Goal: Information Seeking & Learning: Learn about a topic

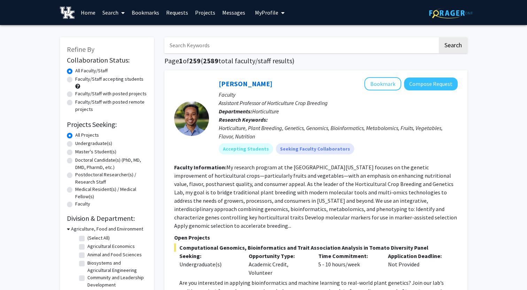
click at [273, 15] on span "My Profile" at bounding box center [266, 12] width 23 height 7
click at [279, 37] on span "View Profile" at bounding box center [298, 40] width 42 height 8
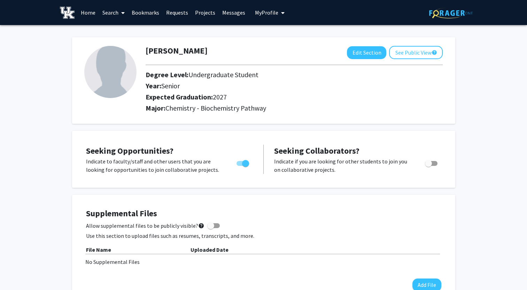
click at [90, 16] on link "Home" at bounding box center [88, 12] width 22 height 24
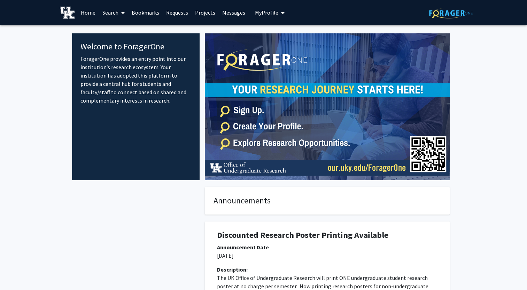
click at [281, 13] on icon "My profile dropdown to access profile and logout" at bounding box center [282, 13] width 3 height 6
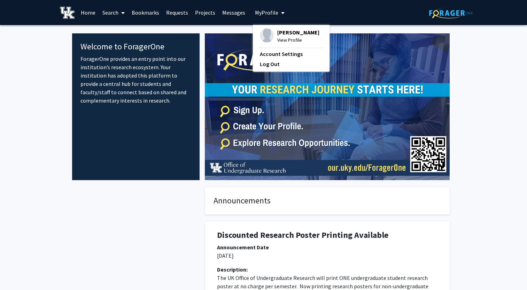
click at [281, 13] on icon "My profile dropdown to access profile and logout" at bounding box center [282, 13] width 3 height 6
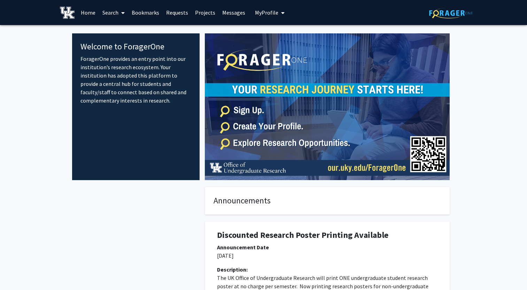
click at [140, 16] on link "Bookmarks" at bounding box center [145, 12] width 34 height 24
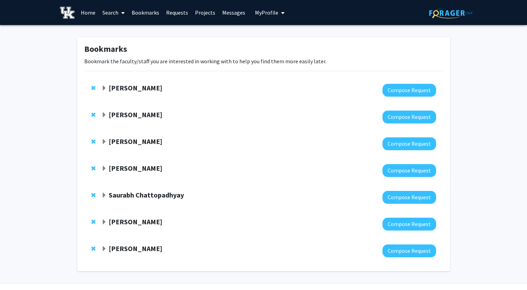
scroll to position [17, 0]
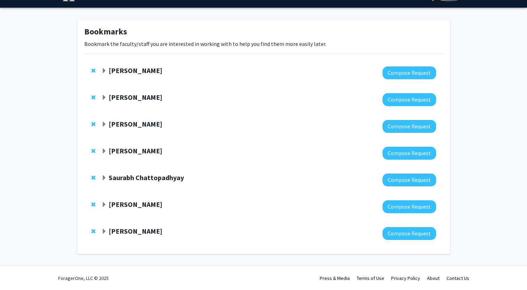
click at [104, 176] on span "Expand Saurabh Chattopadhyay Bookmark" at bounding box center [104, 178] width 6 height 6
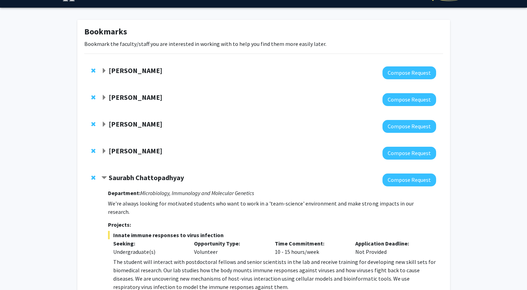
scroll to position [127, 0]
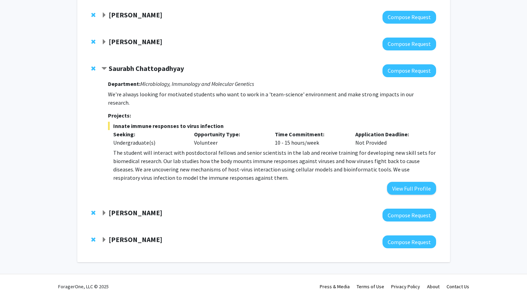
click at [104, 211] on span "Expand Tyler Barzee Bookmark" at bounding box center [104, 214] width 6 height 6
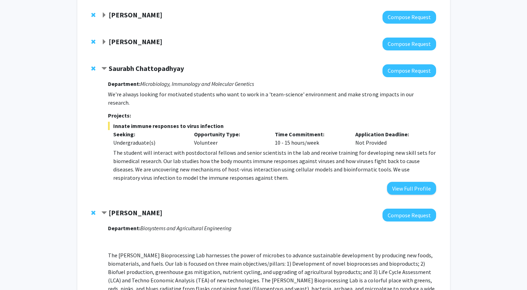
scroll to position [257, 0]
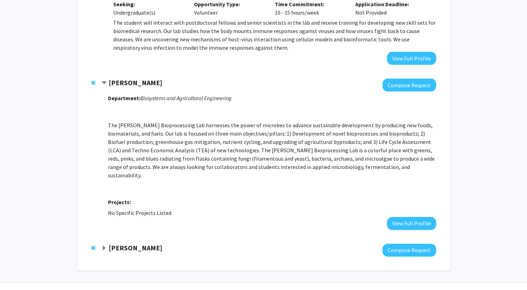
click at [102, 246] on span "Expand Weikang Cai Bookmark" at bounding box center [104, 249] width 6 height 6
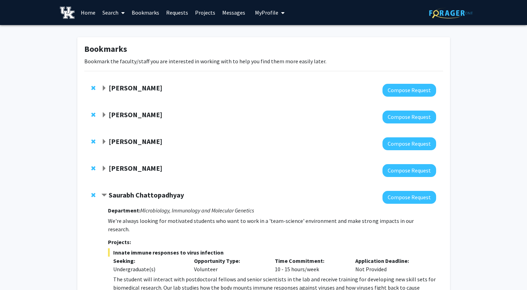
scroll to position [0, 0]
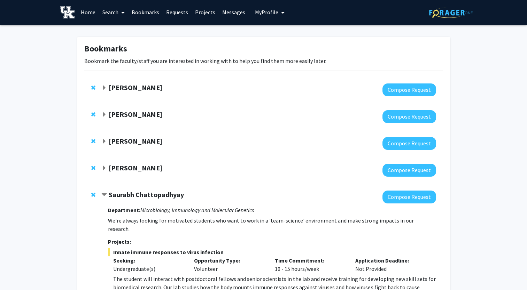
click at [105, 166] on span "Expand Malgorzata Chwatko Bookmark" at bounding box center [104, 169] width 6 height 6
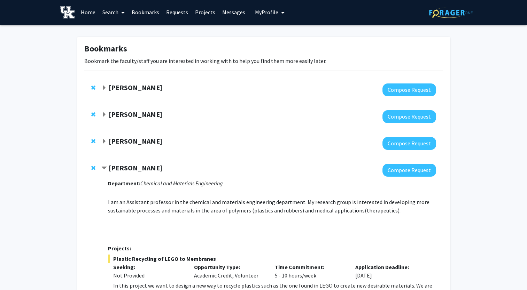
click at [104, 141] on span "Expand Samantha Zambuto Bookmark" at bounding box center [104, 142] width 6 height 6
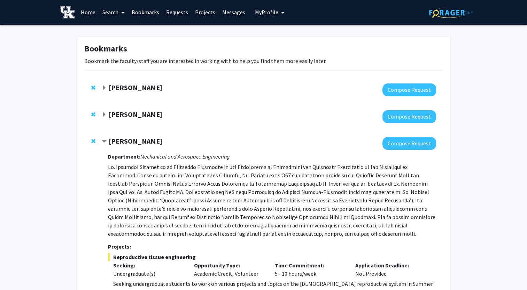
click at [104, 115] on span "Expand Samuel Revolinski Bookmark" at bounding box center [104, 115] width 6 height 6
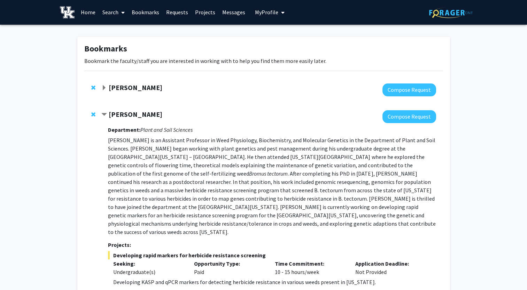
click at [105, 86] on span "Expand Thomas Kampourakis Bookmark" at bounding box center [104, 88] width 6 height 6
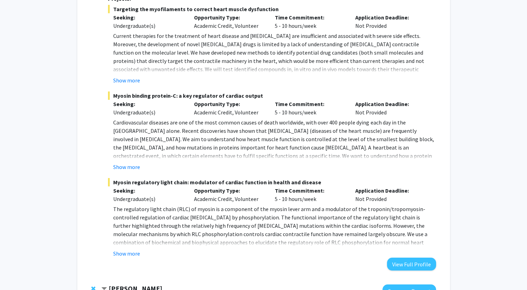
scroll to position [162, 0]
click at [131, 166] on button "Show more" at bounding box center [126, 167] width 27 height 8
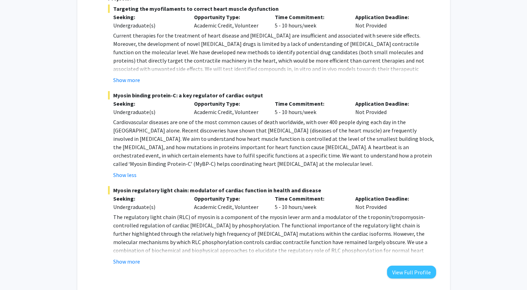
scroll to position [223, 0]
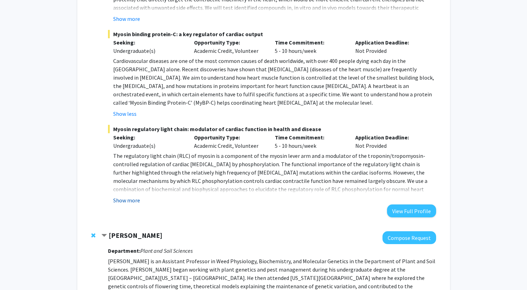
click at [125, 200] on button "Show more" at bounding box center [126, 200] width 27 height 8
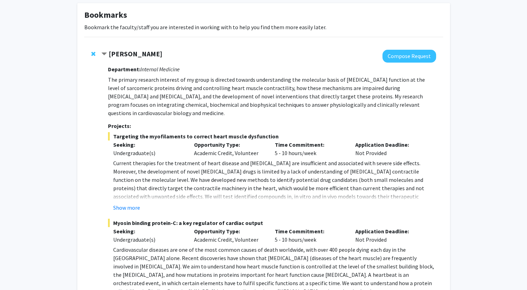
scroll to position [33, 0]
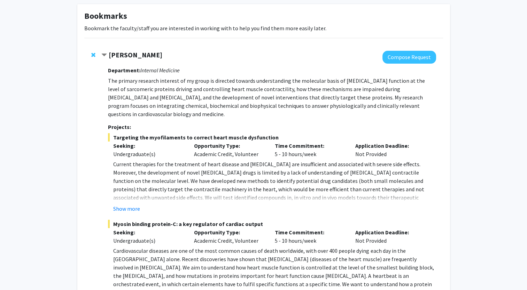
click at [91, 51] on div "Thomas Kampourakis Compose Request Department: Internal Medicine The primary re…" at bounding box center [263, 233] width 359 height 379
click at [93, 55] on span "Remove Thomas Kampourakis from bookmarks" at bounding box center [93, 55] width 4 height 6
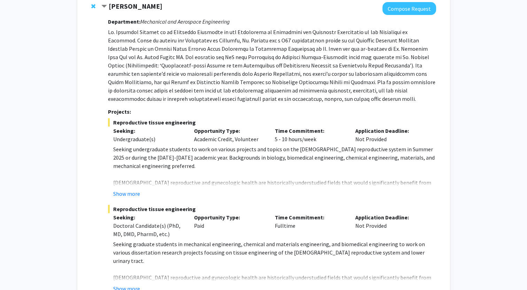
scroll to position [388, 0]
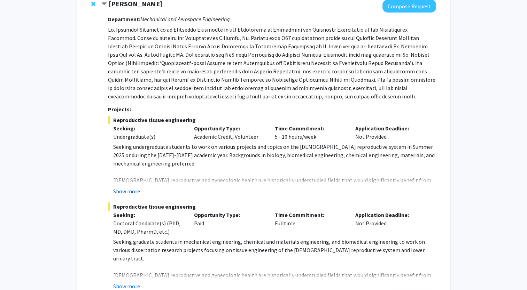
click at [130, 187] on button "Show more" at bounding box center [126, 191] width 27 height 8
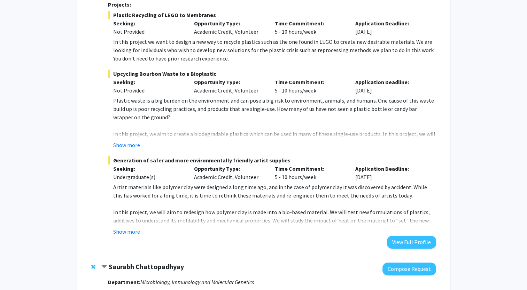
scroll to position [864, 0]
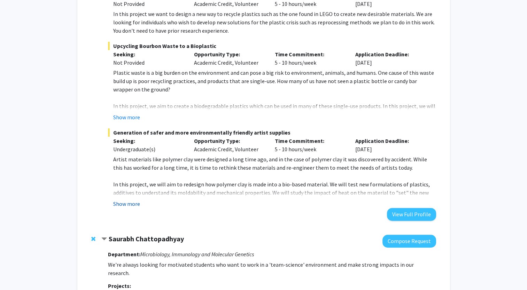
click at [119, 200] on button "Show more" at bounding box center [126, 204] width 27 height 8
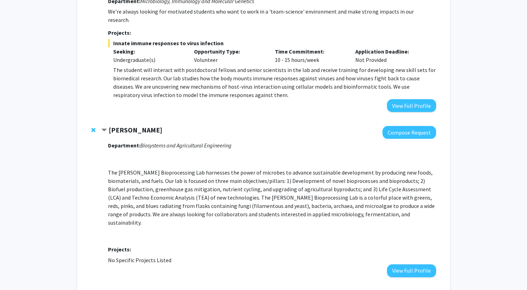
scroll to position [1171, 0]
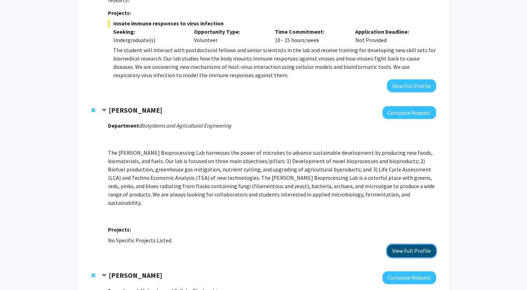
click at [412, 245] on button "View Full Profile" at bounding box center [411, 251] width 49 height 13
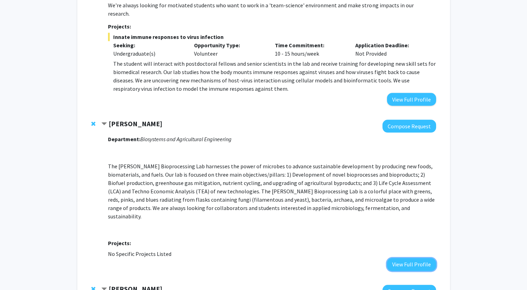
scroll to position [1157, 0]
click at [401, 258] on button "View Full Profile" at bounding box center [411, 264] width 49 height 13
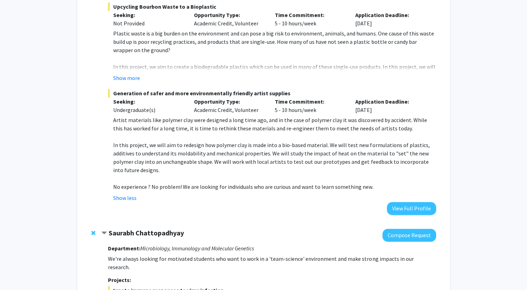
scroll to position [903, 0]
click at [405, 203] on button "View Full Profile" at bounding box center [411, 209] width 49 height 13
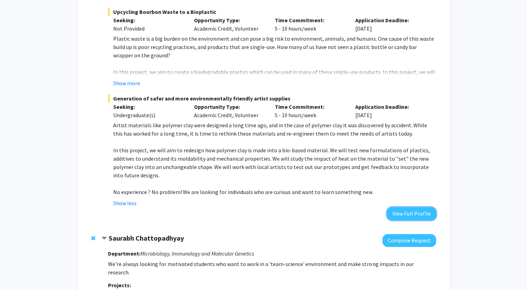
scroll to position [898, 0]
click at [401, 208] on button "View Full Profile" at bounding box center [411, 214] width 49 height 13
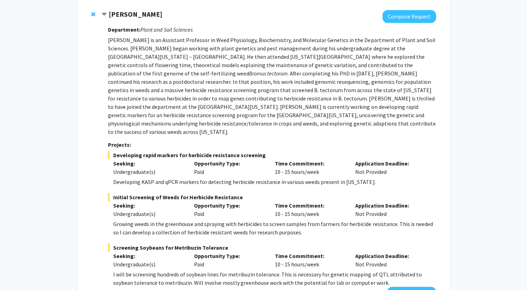
scroll to position [0, 0]
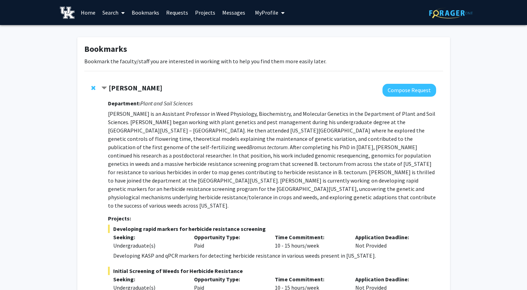
click at [112, 13] on link "Search" at bounding box center [113, 12] width 29 height 24
click at [121, 34] on span "Faculty/Staff" at bounding box center [124, 32] width 51 height 14
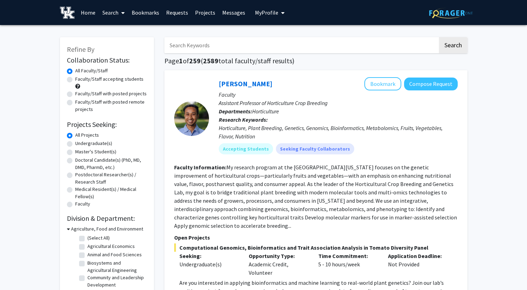
click at [75, 144] on label "Undergraduate(s)" at bounding box center [93, 143] width 37 height 7
click at [75, 144] on input "Undergraduate(s)" at bounding box center [77, 142] width 5 height 5
radio input "true"
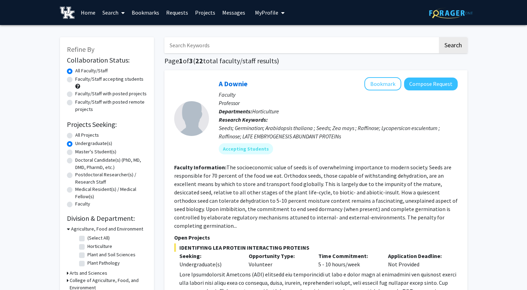
click at [75, 133] on label "All Projects" at bounding box center [87, 135] width 24 height 7
click at [75, 133] on input "All Projects" at bounding box center [77, 134] width 5 height 5
radio input "true"
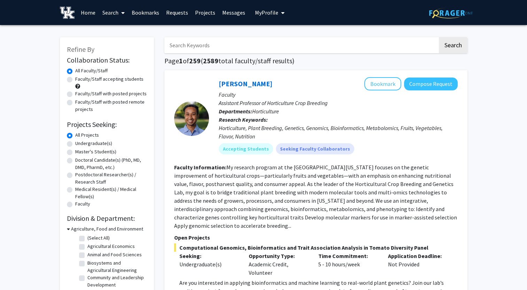
click at [75, 80] on label "Faculty/Staff accepting students" at bounding box center [109, 79] width 68 height 7
click at [75, 80] on input "Faculty/Staff accepting students" at bounding box center [77, 78] width 5 height 5
radio input "true"
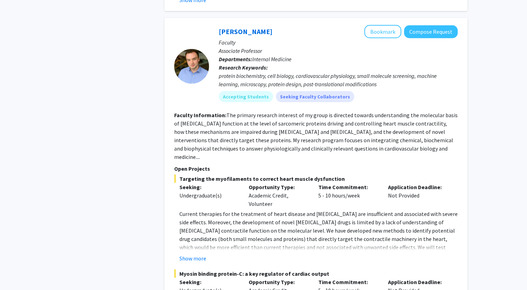
scroll to position [3478, 0]
click at [193, 255] on button "Show more" at bounding box center [192, 259] width 27 height 8
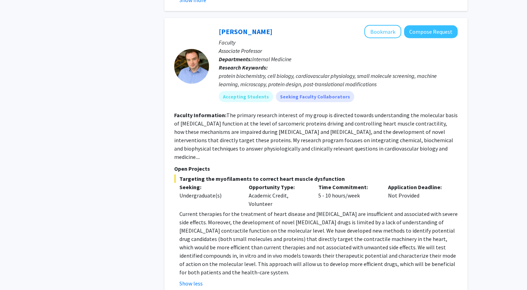
click at [298, 280] on div "Show less" at bounding box center [318, 284] width 278 height 8
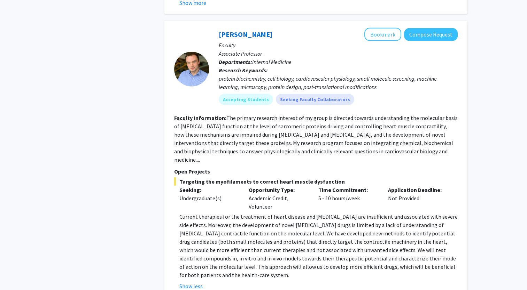
scroll to position [3433, 0]
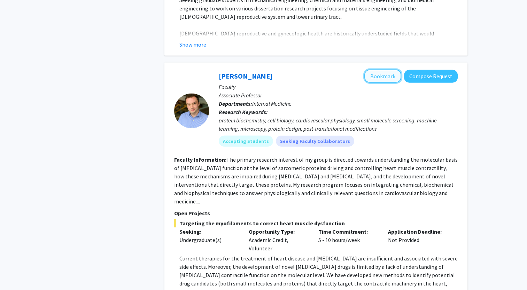
click at [375, 70] on button "Bookmark" at bounding box center [382, 76] width 37 height 13
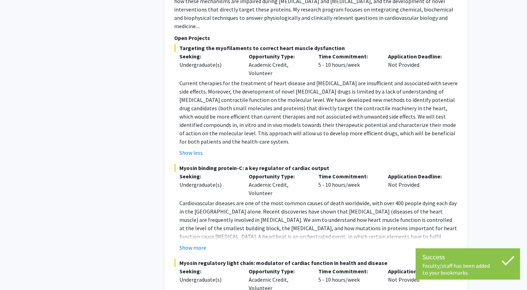
scroll to position [3610, 0]
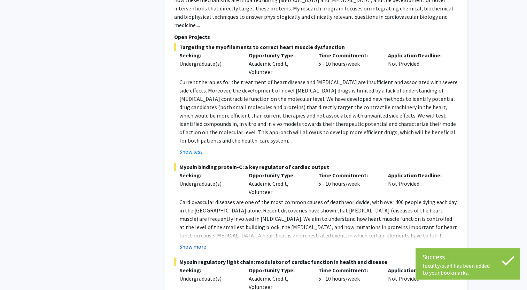
click at [198, 243] on button "Show more" at bounding box center [192, 247] width 27 height 8
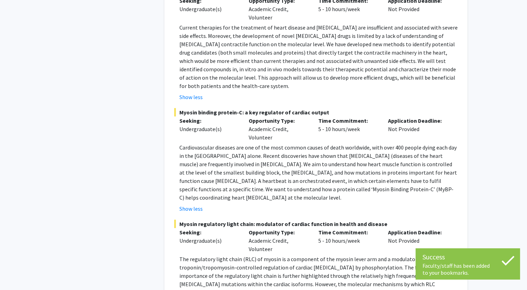
scroll to position [3665, 0]
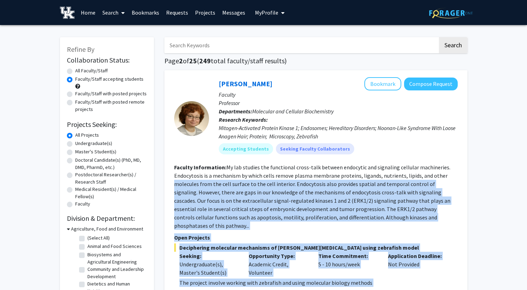
drag, startPoint x: 297, startPoint y: 278, endPoint x: 453, endPoint y: 177, distance: 185.9
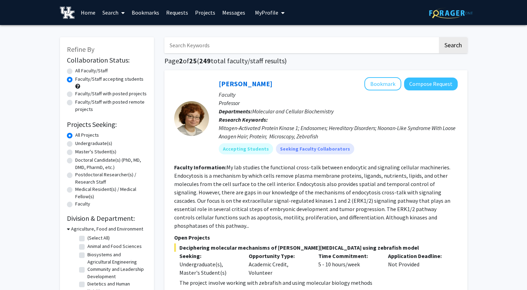
click at [340, 174] on fg-read-more "My lab studies the functional cross-talk between endocytic and signaling cellul…" at bounding box center [312, 196] width 276 height 65
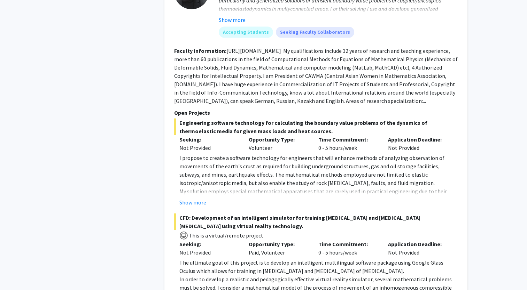
scroll to position [2861, 0]
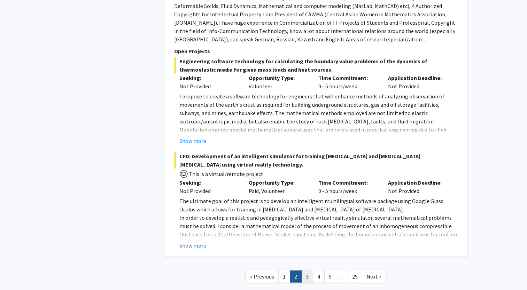
click at [305, 271] on link "3" at bounding box center [307, 277] width 12 height 12
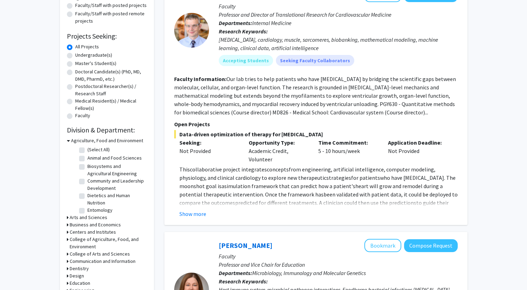
scroll to position [89, 0]
click at [196, 212] on button "Show more" at bounding box center [192, 214] width 27 height 8
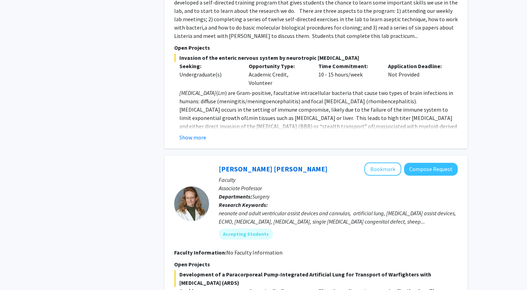
scroll to position [581, 0]
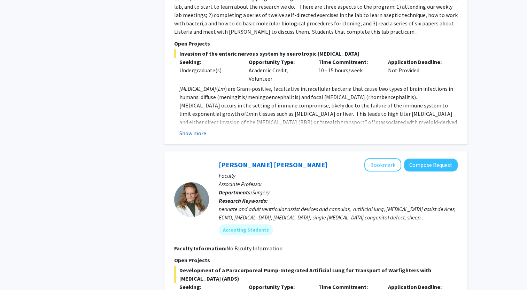
click at [194, 129] on button "Show more" at bounding box center [192, 133] width 27 height 8
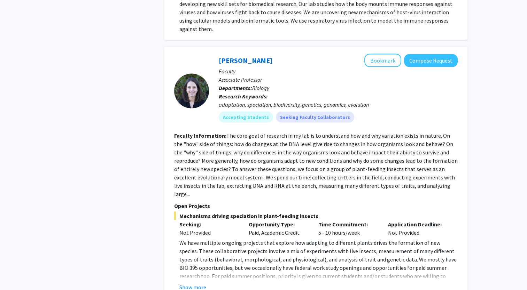
scroll to position [2711, 0]
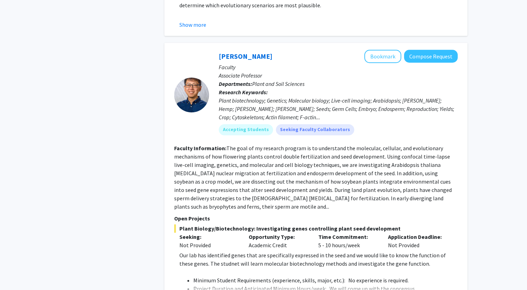
scroll to position [1191, 0]
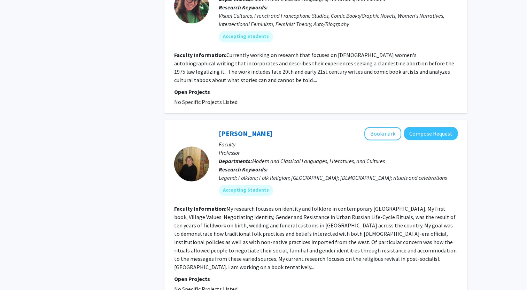
scroll to position [2050, 0]
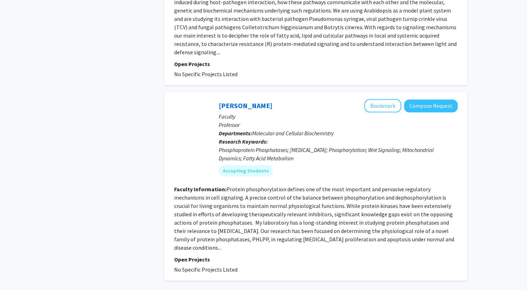
scroll to position [1593, 0]
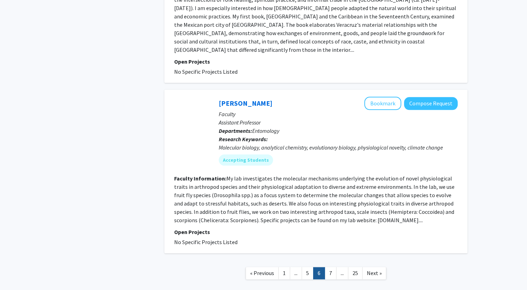
scroll to position [1565, 0]
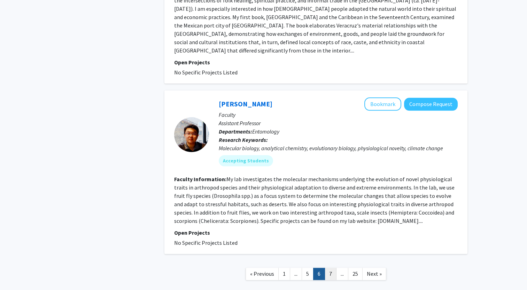
click at [330, 268] on link "7" at bounding box center [331, 274] width 12 height 12
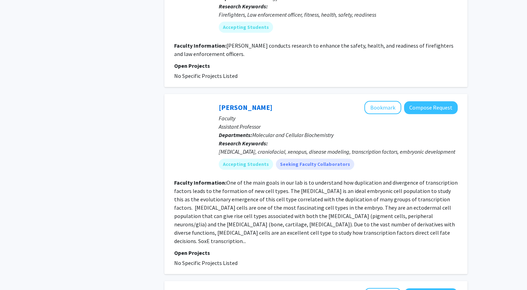
scroll to position [1334, 0]
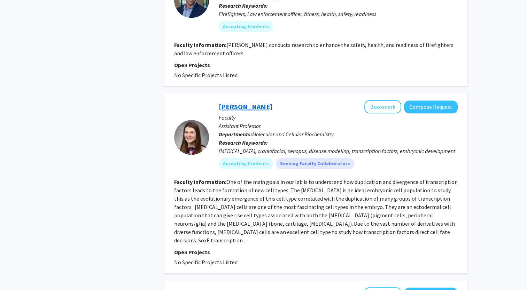
click at [237, 102] on link "[PERSON_NAME]" at bounding box center [246, 106] width 54 height 9
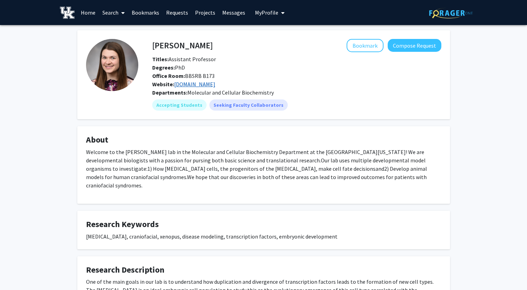
click at [198, 84] on link "www.schocklab.com" at bounding box center [194, 84] width 41 height 7
click at [364, 45] on button "Bookmark" at bounding box center [364, 45] width 37 height 13
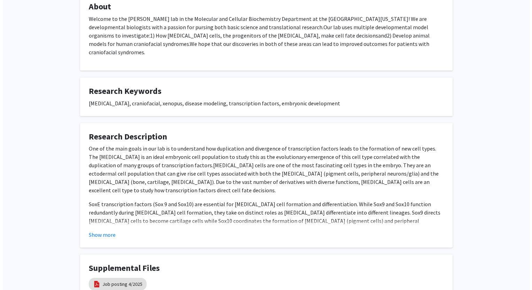
scroll to position [185, 0]
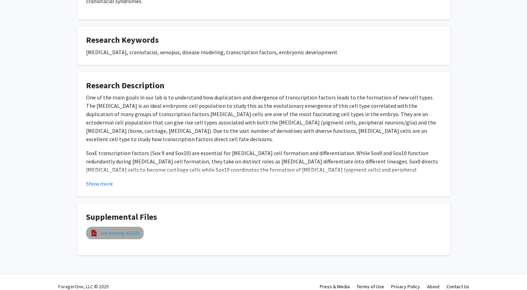
click at [114, 230] on link "Job posting 4/2025" at bounding box center [120, 233] width 40 height 7
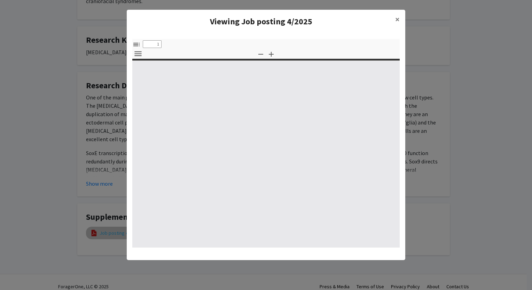
select select "custom"
type input "0"
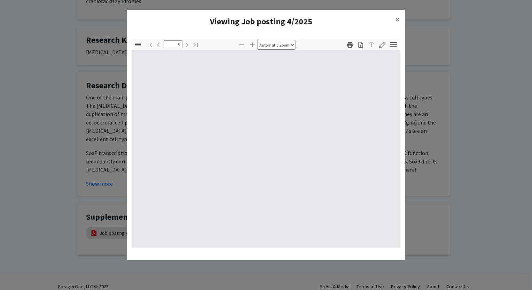
select select "custom"
type input "1"
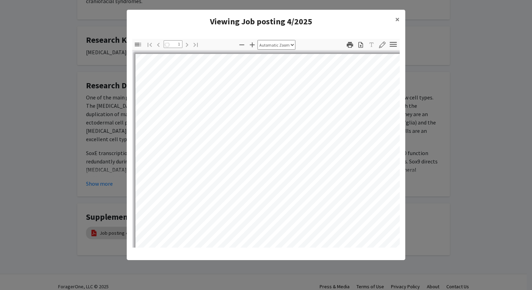
select select "auto"
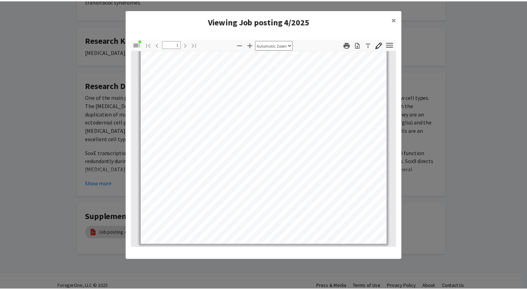
scroll to position [0, 0]
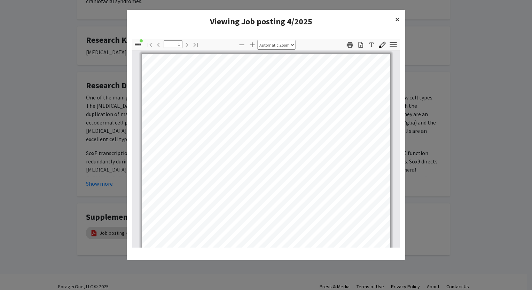
click at [399, 22] on span "×" at bounding box center [397, 19] width 5 height 11
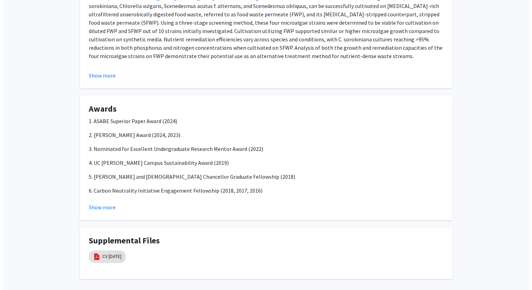
scroll to position [479, 0]
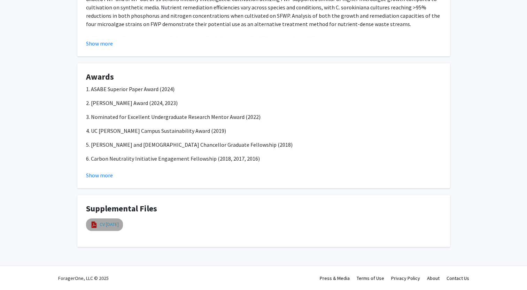
click at [110, 224] on link "CV [DATE]" at bounding box center [109, 224] width 19 height 7
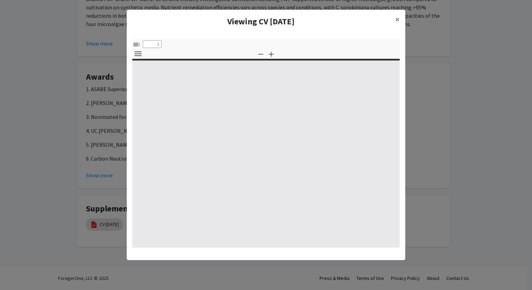
select select "custom"
type input "0"
select select "custom"
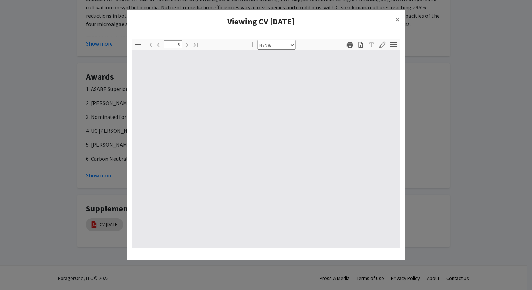
type input "1"
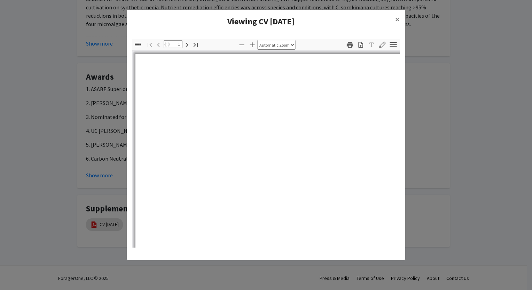
select select "auto"
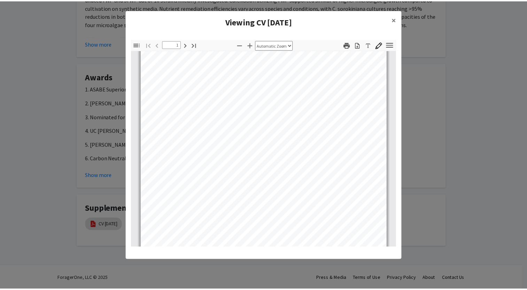
scroll to position [52, 0]
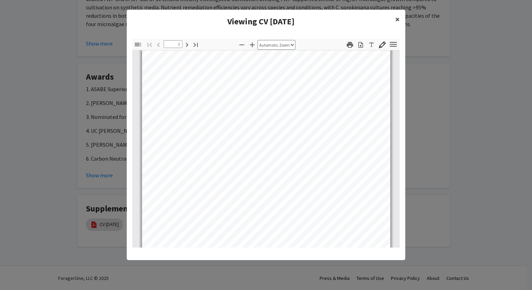
click at [392, 19] on button "×" at bounding box center [398, 19] width 16 height 19
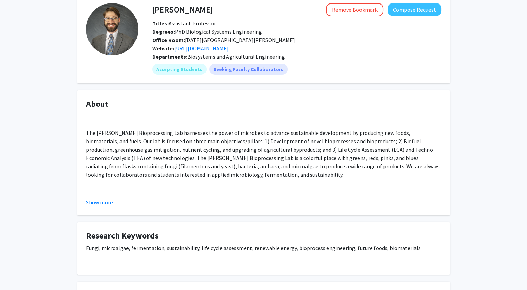
scroll to position [0, 0]
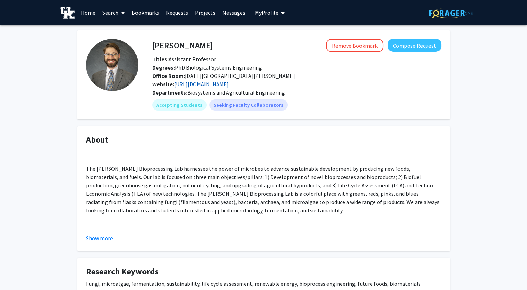
click at [200, 83] on link "https://www.barzeelab.com/" at bounding box center [201, 84] width 55 height 7
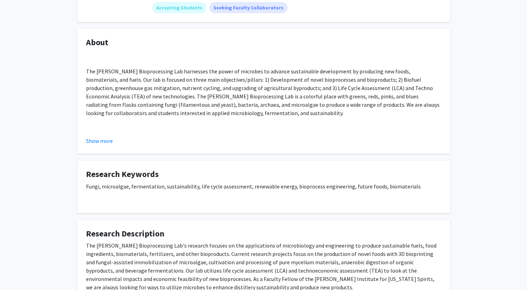
scroll to position [98, 0]
click at [105, 139] on button "Show more" at bounding box center [99, 140] width 27 height 8
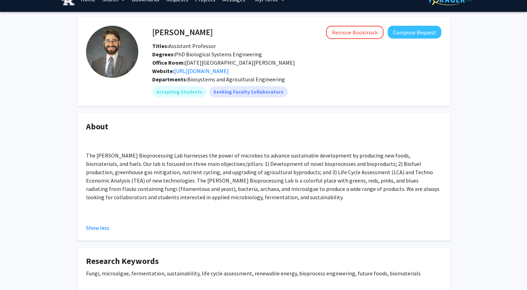
scroll to position [0, 0]
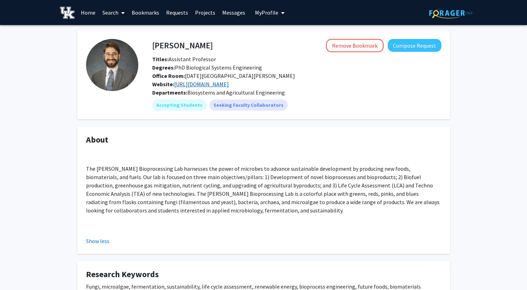
click at [212, 83] on link "https://www.barzeelab.com/" at bounding box center [201, 84] width 55 height 7
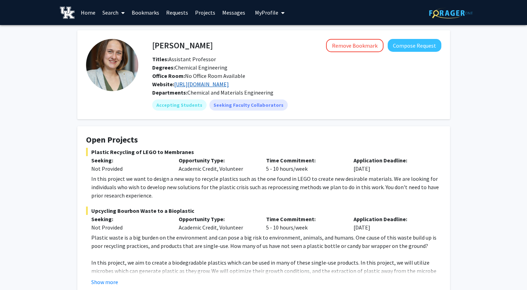
click at [202, 83] on link "https://chwatko.engr.uky.edu/" at bounding box center [201, 84] width 55 height 7
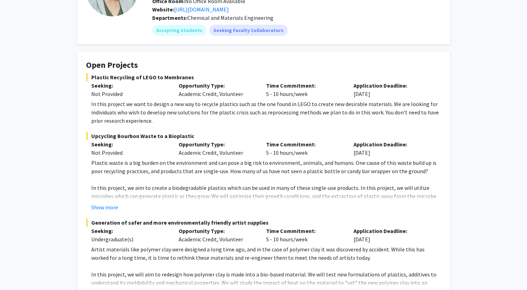
scroll to position [75, 0]
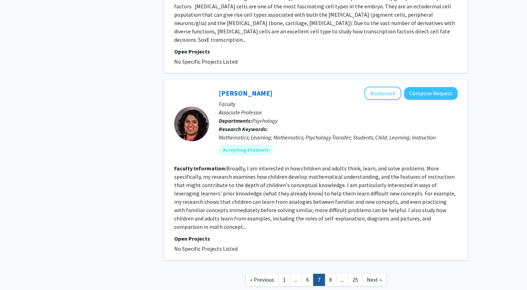
scroll to position [1533, 0]
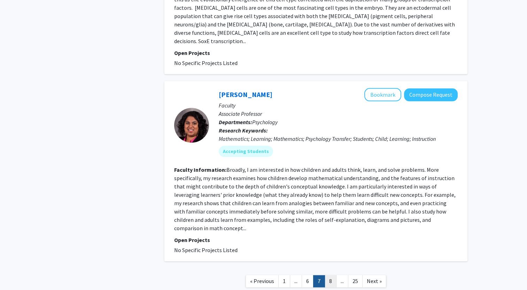
click at [327, 275] on link "8" at bounding box center [331, 281] width 12 height 12
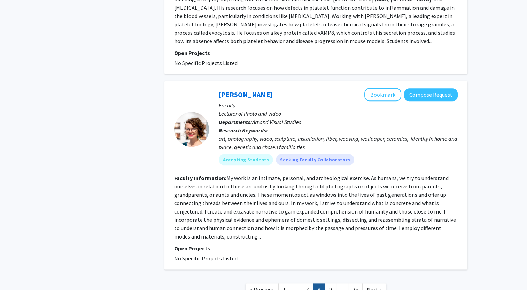
scroll to position [1574, 0]
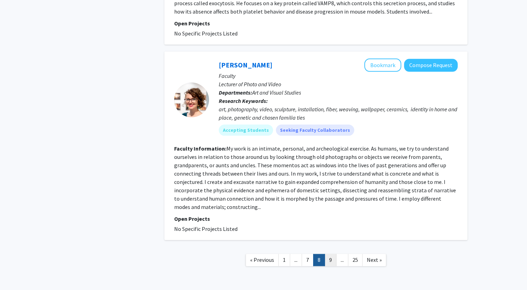
click at [332, 254] on link "9" at bounding box center [331, 260] width 12 height 12
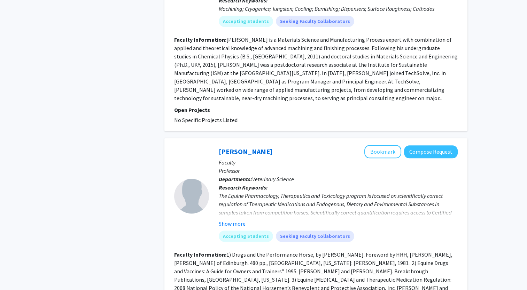
scroll to position [1599, 0]
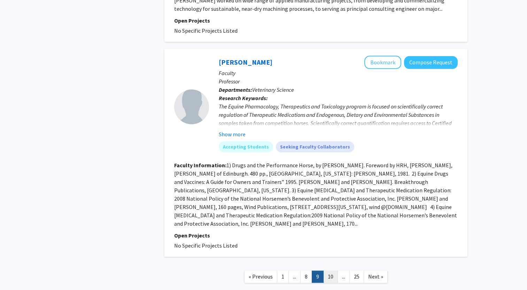
click at [331, 271] on link "10" at bounding box center [330, 277] width 15 height 12
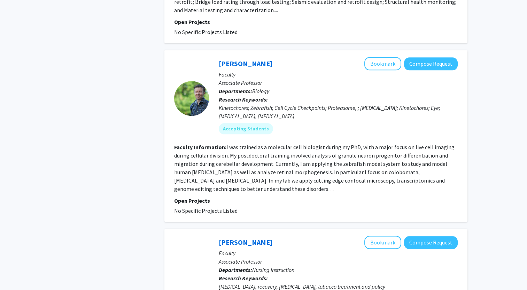
scroll to position [1571, 0]
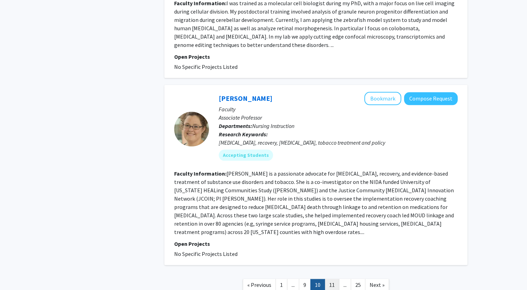
click at [333, 279] on link "11" at bounding box center [332, 285] width 15 height 12
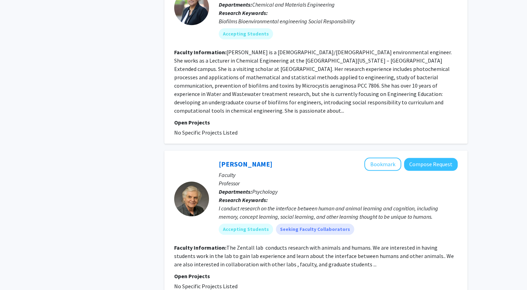
scroll to position [1563, 0]
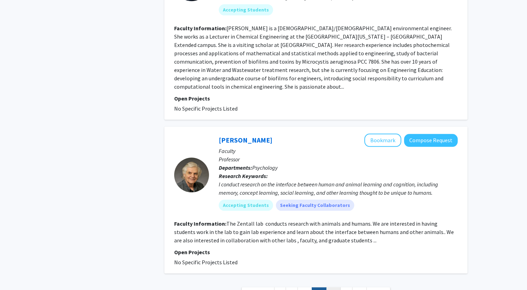
click at [328, 288] on link "12" at bounding box center [333, 294] width 15 height 12
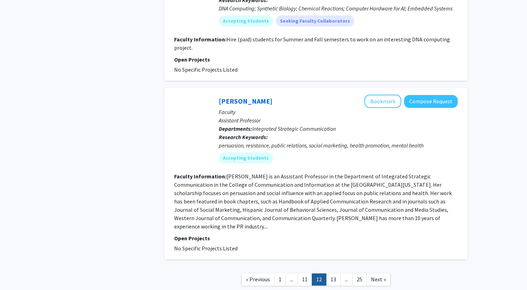
scroll to position [1546, 0]
click at [331, 274] on link "13" at bounding box center [333, 280] width 15 height 12
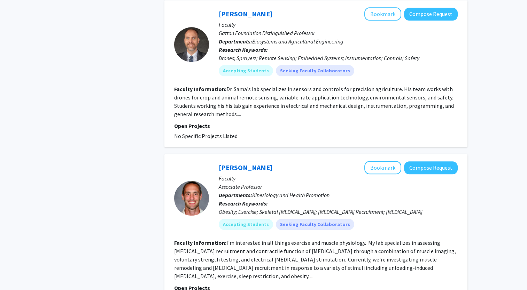
scroll to position [1552, 0]
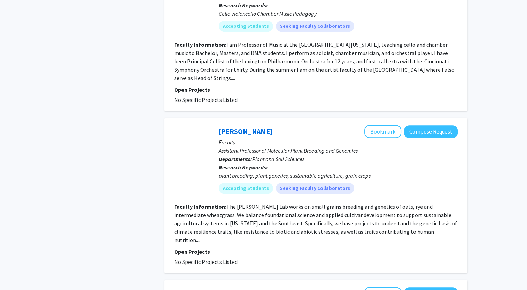
scroll to position [1565, 0]
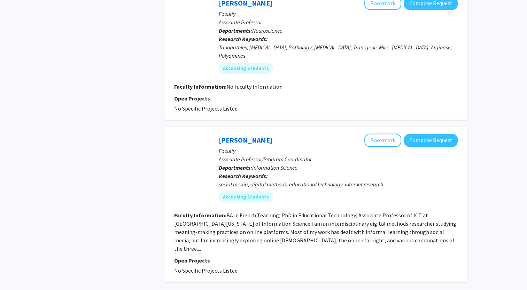
scroll to position [1571, 0]
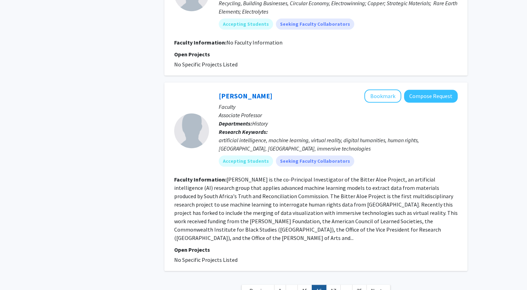
scroll to position [1448, 0]
click at [335, 285] on link "17" at bounding box center [333, 291] width 15 height 12
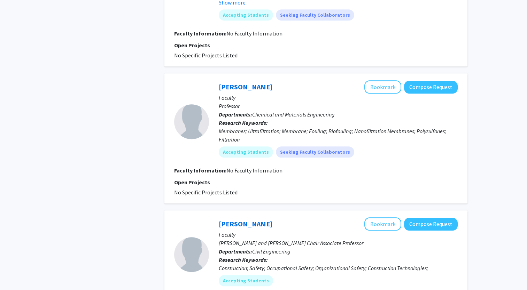
scroll to position [1482, 0]
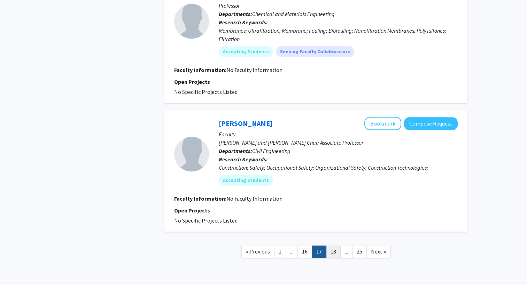
click at [333, 246] on link "18" at bounding box center [333, 252] width 15 height 12
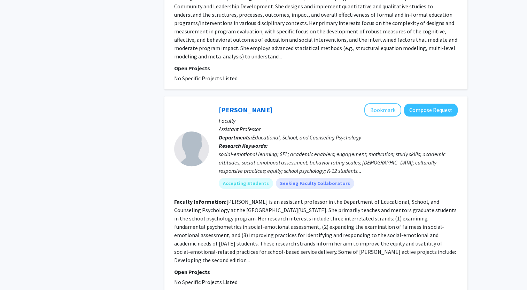
scroll to position [1521, 0]
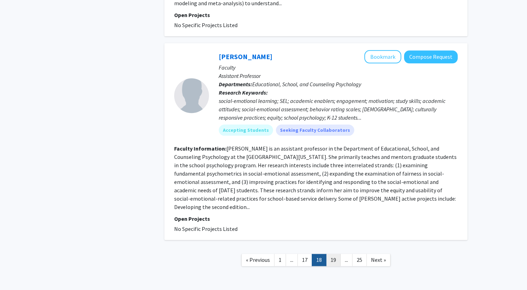
click at [333, 254] on link "19" at bounding box center [333, 260] width 15 height 12
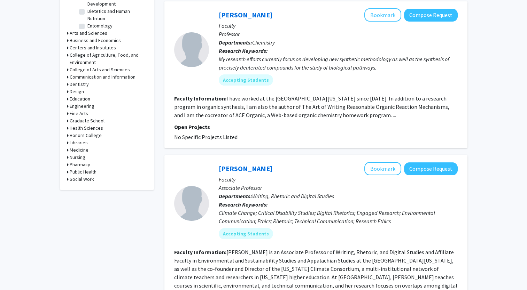
scroll to position [274, 0]
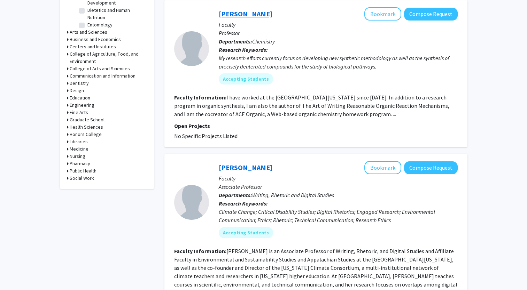
click at [251, 9] on link "[PERSON_NAME]" at bounding box center [246, 13] width 54 height 9
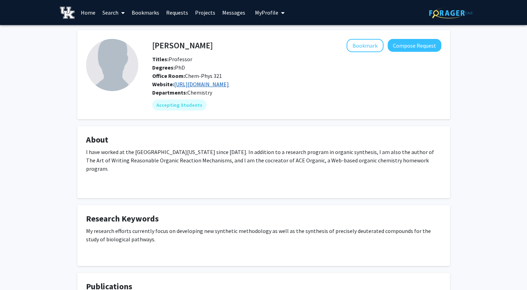
click at [225, 84] on link "[URL][DOMAIN_NAME]" at bounding box center [201, 84] width 55 height 7
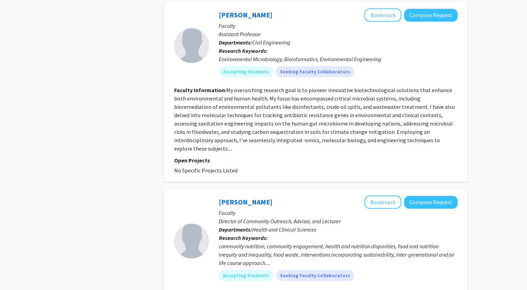
scroll to position [1604, 0]
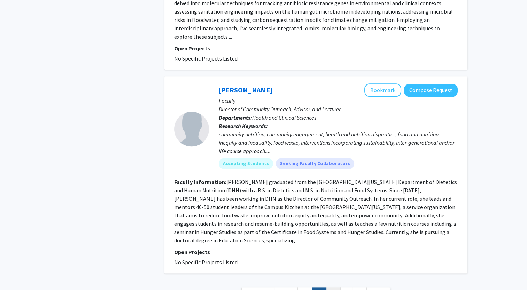
click at [332, 288] on link "20" at bounding box center [333, 294] width 15 height 12
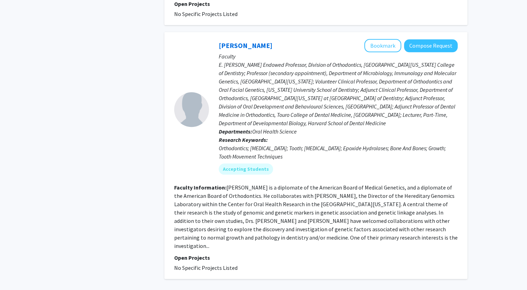
scroll to position [1604, 0]
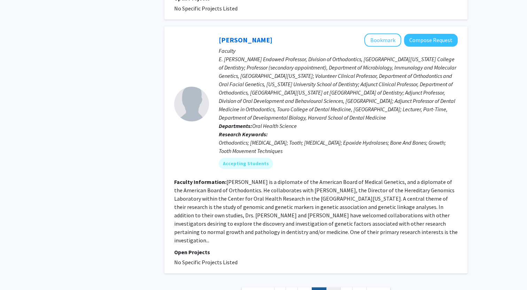
click at [333, 288] on link "21" at bounding box center [333, 294] width 15 height 12
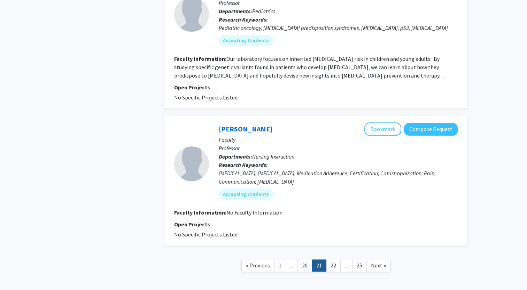
scroll to position [1358, 0]
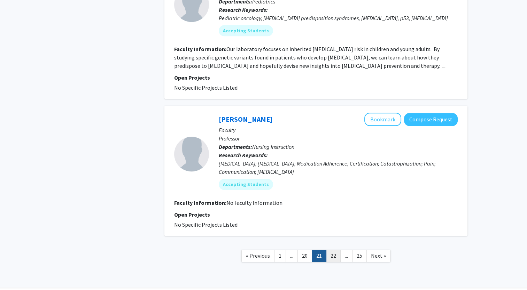
click at [333, 250] on link "22" at bounding box center [333, 256] width 15 height 12
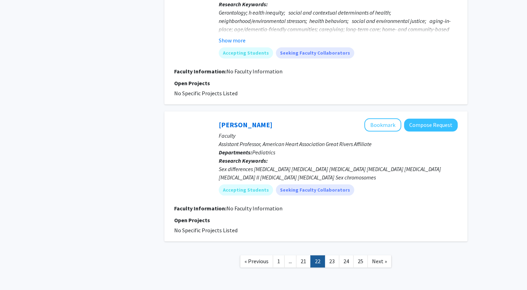
scroll to position [1287, 0]
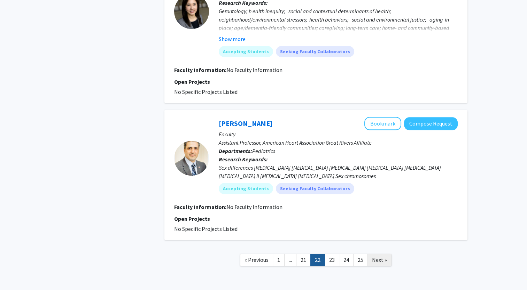
click at [380, 257] on span "Next »" at bounding box center [379, 260] width 15 height 7
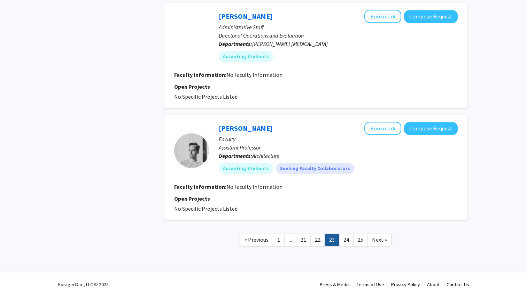
scroll to position [1048, 0]
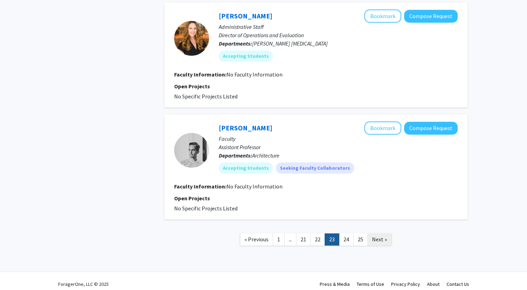
click at [378, 243] on span "Next »" at bounding box center [379, 239] width 15 height 7
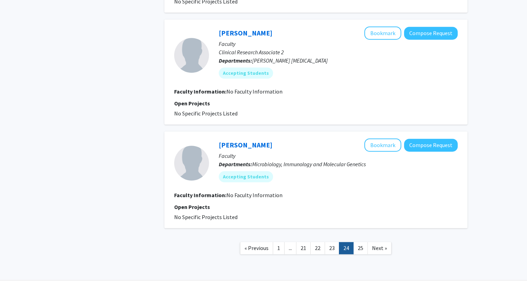
scroll to position [918, 0]
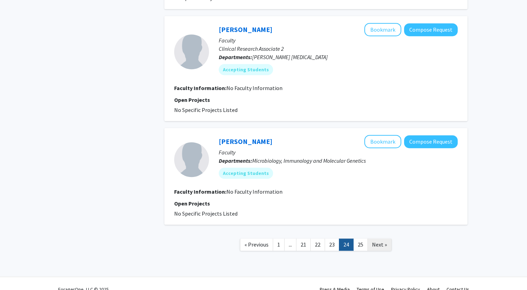
click at [379, 246] on span "Next »" at bounding box center [379, 244] width 15 height 7
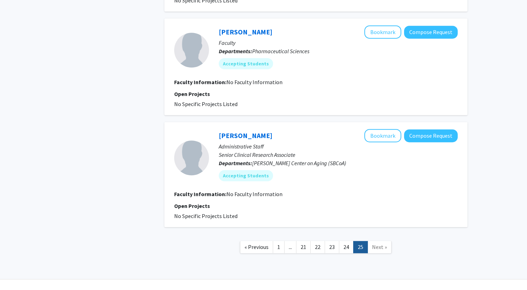
scroll to position [824, 0]
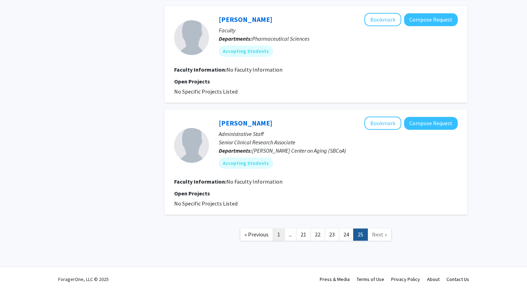
click at [281, 233] on link "1" at bounding box center [279, 235] width 12 height 12
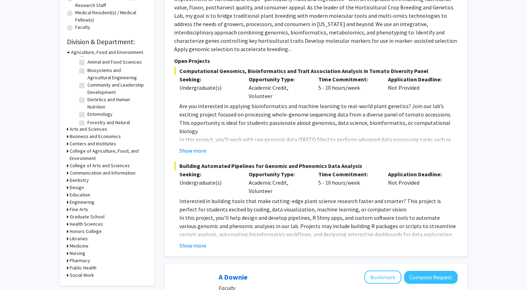
scroll to position [177, 0]
click at [68, 152] on icon at bounding box center [68, 151] width 2 height 7
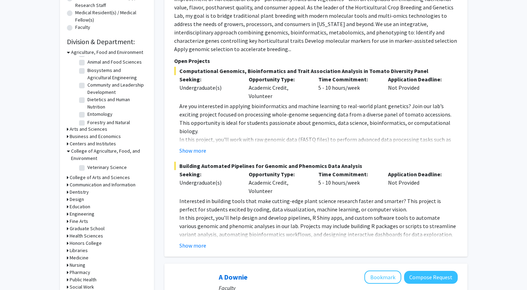
click at [67, 151] on icon at bounding box center [68, 151] width 3 height 7
